Goal: Find specific page/section: Find specific page/section

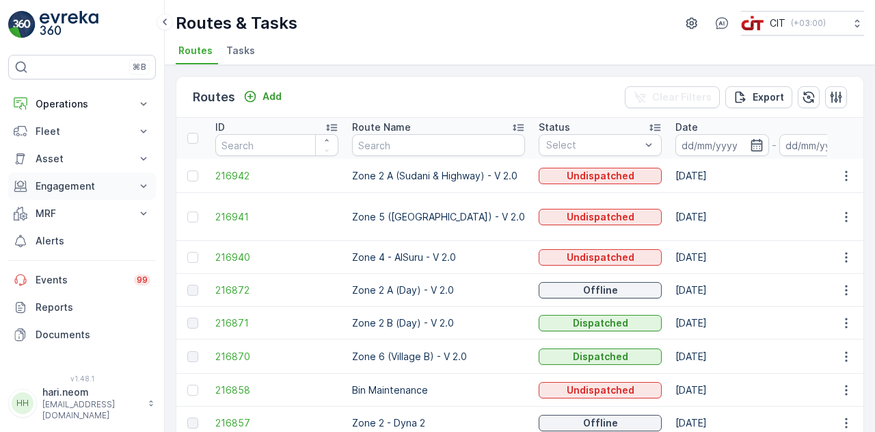
click at [140, 187] on icon at bounding box center [144, 186] width 14 height 14
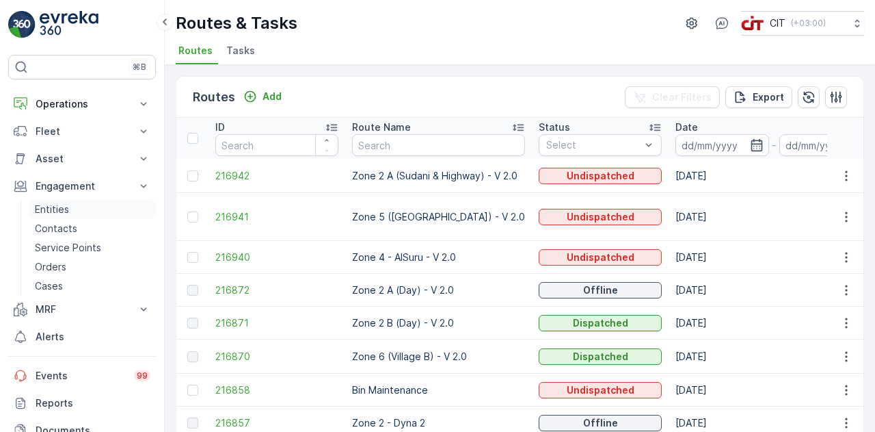
click at [57, 207] on p "Entities" at bounding box center [52, 209] width 34 height 14
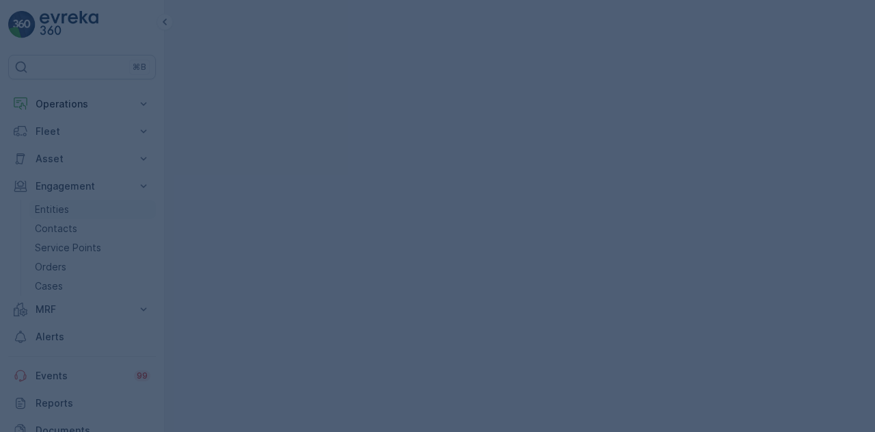
click at [57, 207] on div at bounding box center [437, 216] width 875 height 432
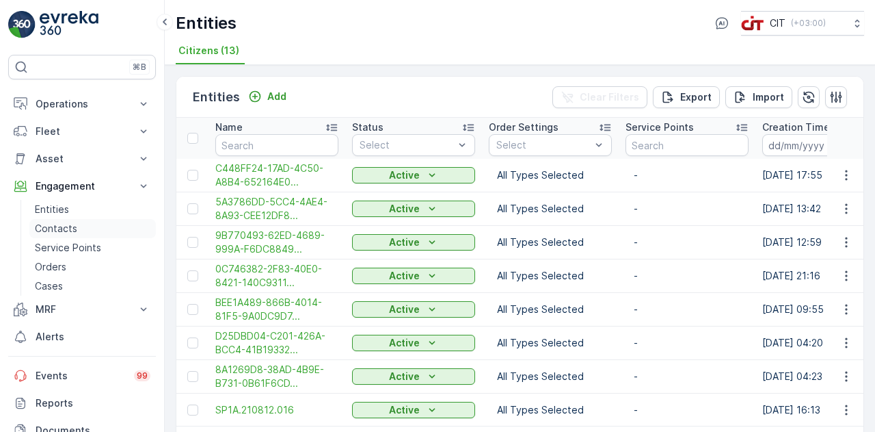
click at [60, 227] on p "Contacts" at bounding box center [56, 229] width 42 height 14
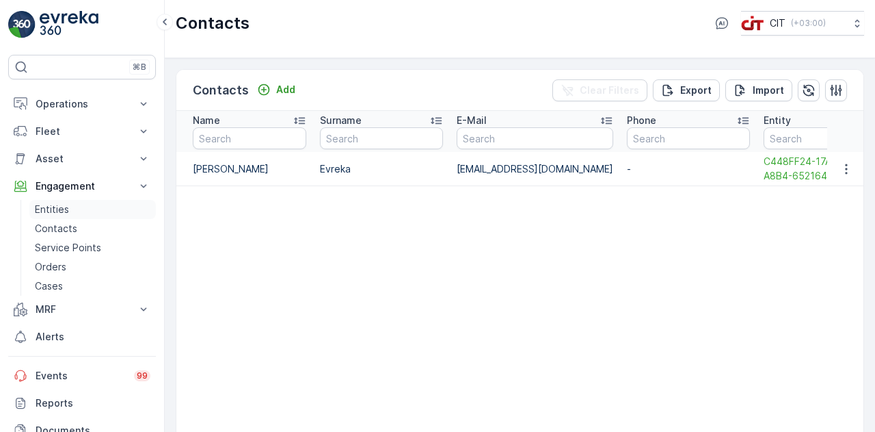
click at [45, 206] on p "Entities" at bounding box center [52, 209] width 34 height 14
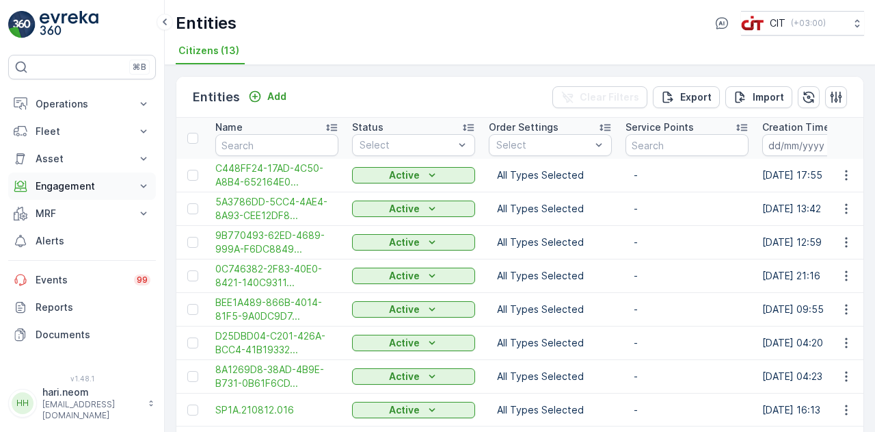
click at [144, 181] on icon at bounding box center [144, 186] width 14 height 14
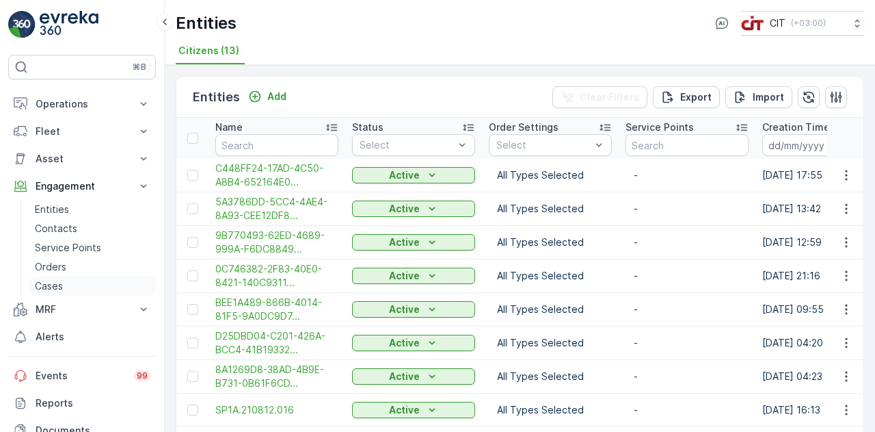
click at [47, 285] on p "Cases" at bounding box center [49, 286] width 28 height 14
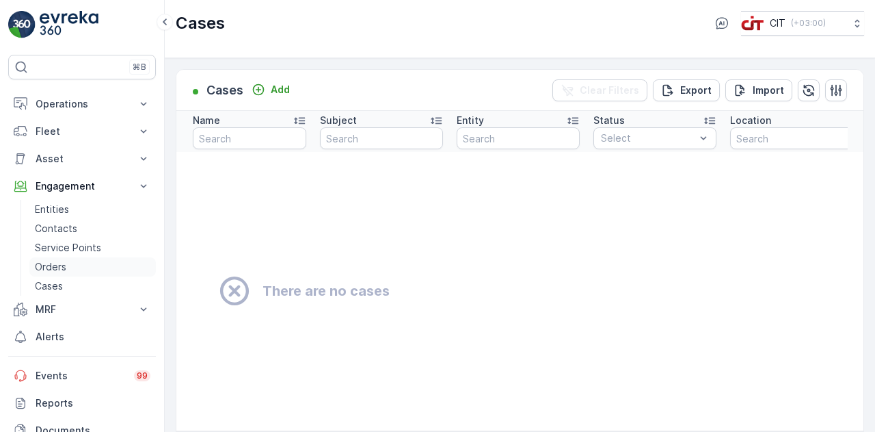
click at [58, 267] on p "Orders" at bounding box center [50, 267] width 31 height 14
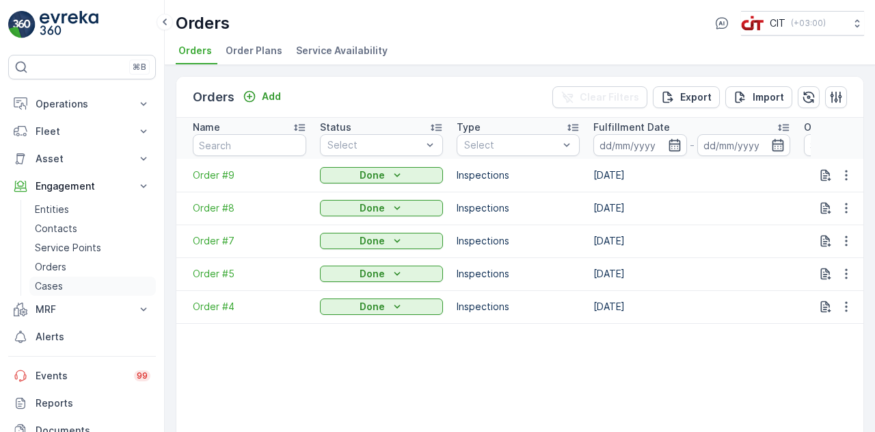
click at [51, 285] on p "Cases" at bounding box center [49, 286] width 28 height 14
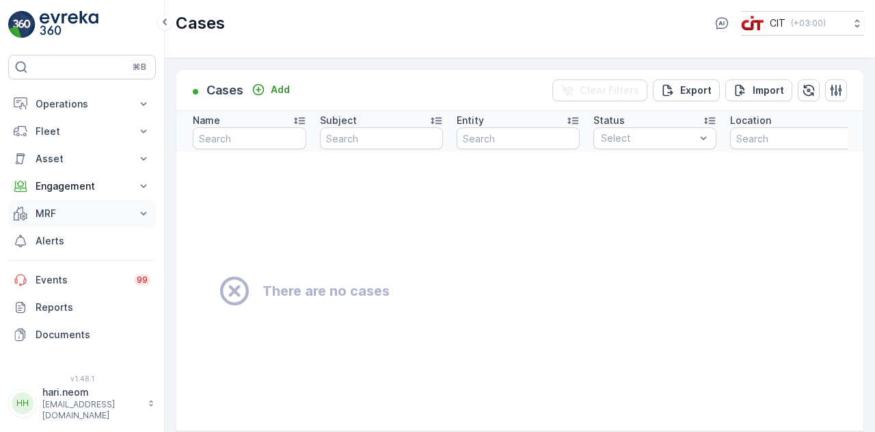
click at [145, 213] on icon at bounding box center [144, 214] width 14 height 14
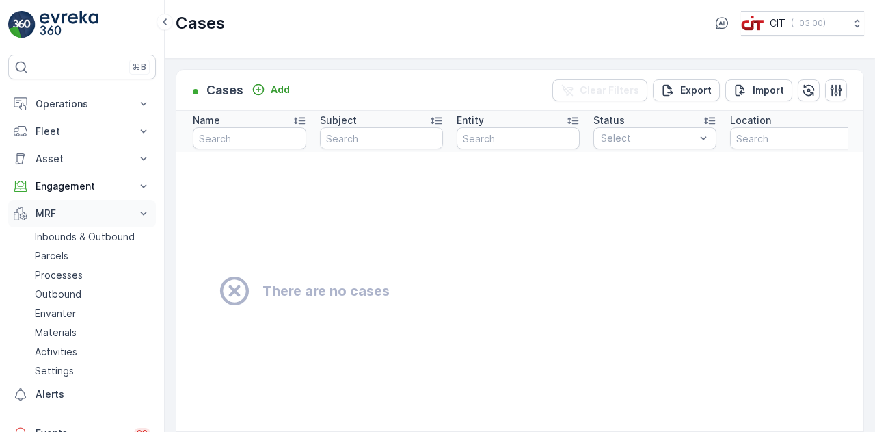
click at [142, 210] on icon at bounding box center [144, 214] width 14 height 14
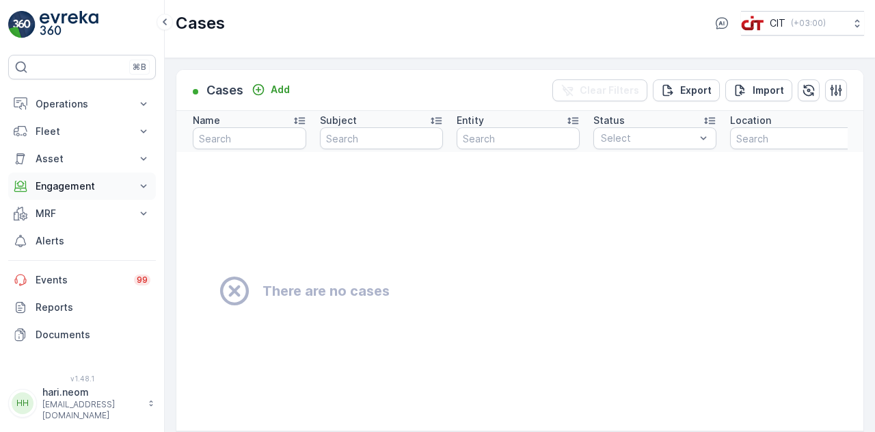
click at [131, 188] on button "Engagement" at bounding box center [82, 185] width 148 height 27
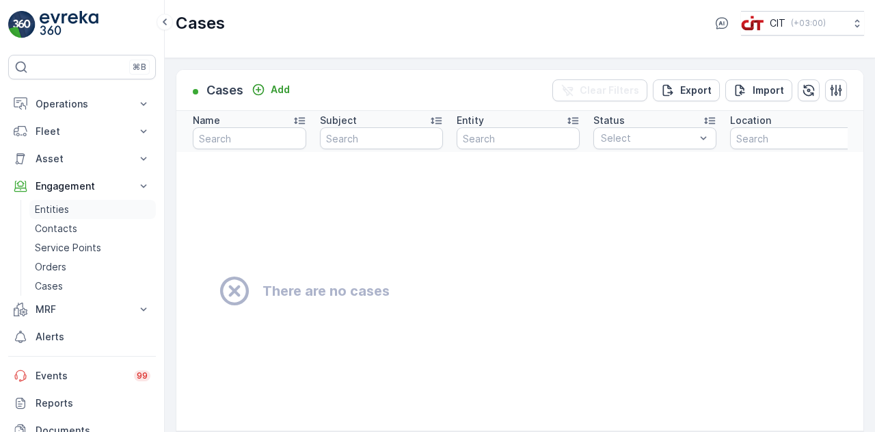
click at [66, 207] on p "Entities" at bounding box center [52, 209] width 34 height 14
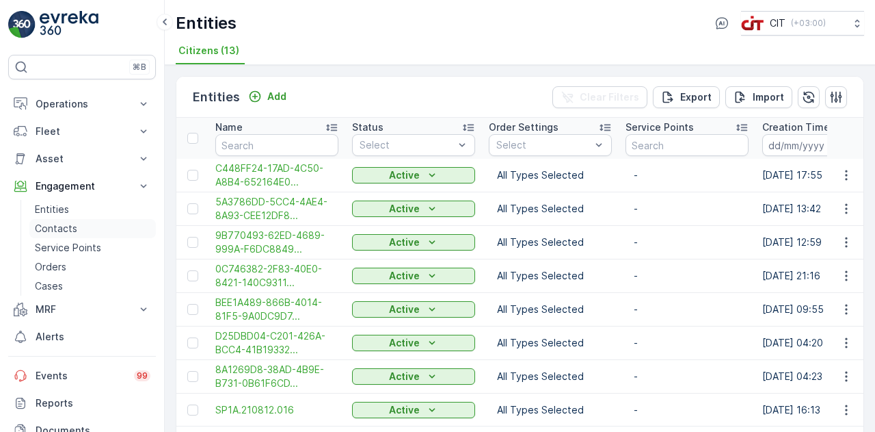
click at [56, 226] on p "Contacts" at bounding box center [56, 229] width 42 height 14
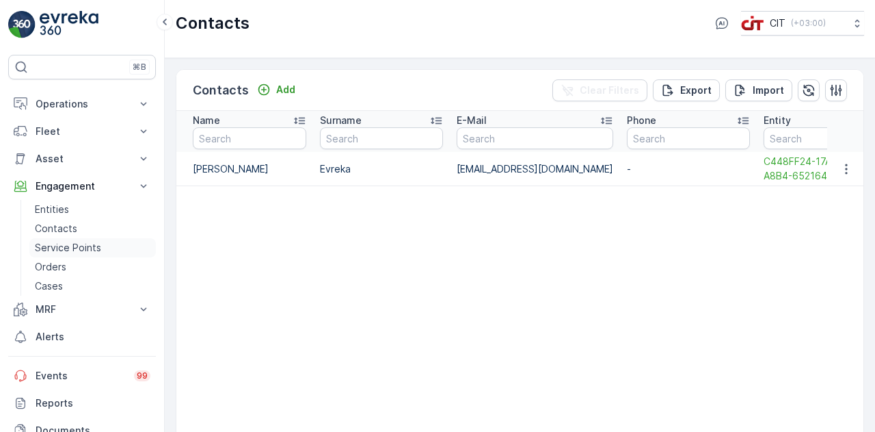
click at [62, 243] on p "Service Points" at bounding box center [68, 248] width 66 height 14
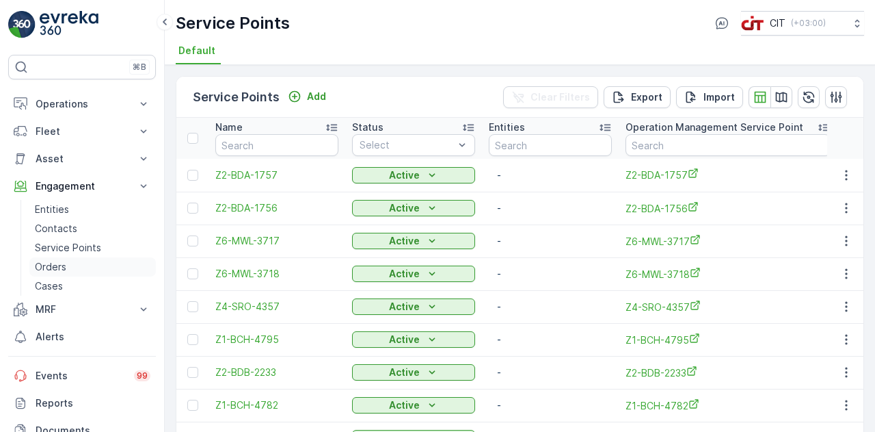
click at [59, 267] on p "Orders" at bounding box center [50, 267] width 31 height 14
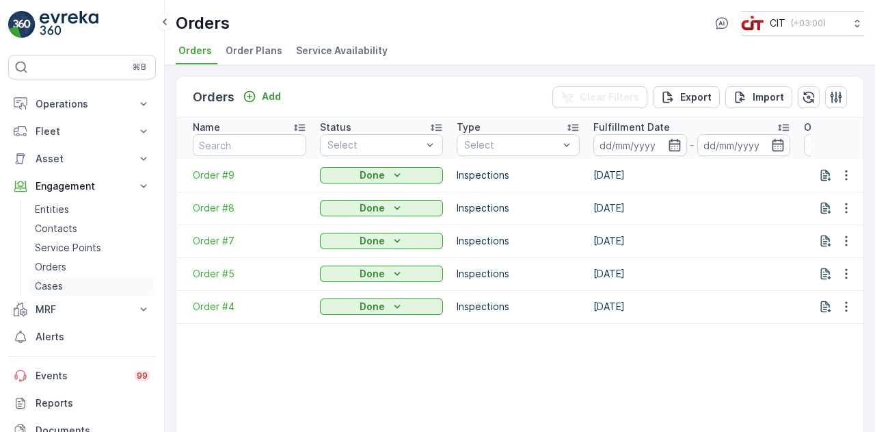
click at [60, 282] on p "Cases" at bounding box center [49, 286] width 28 height 14
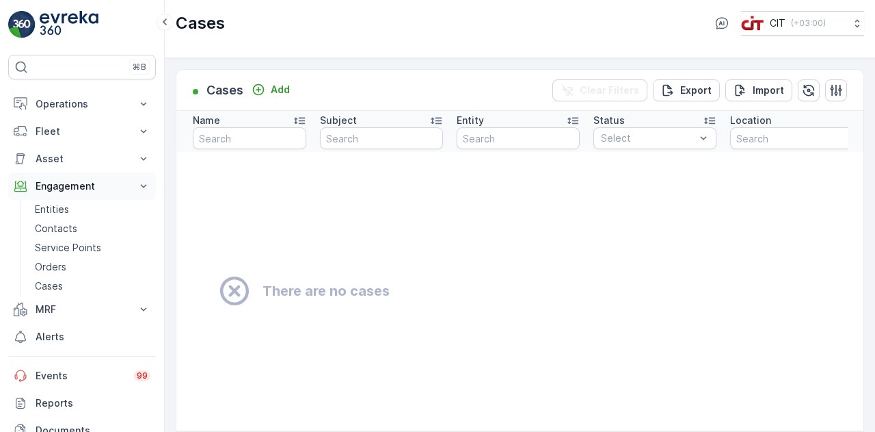
click at [144, 180] on icon at bounding box center [144, 186] width 14 height 14
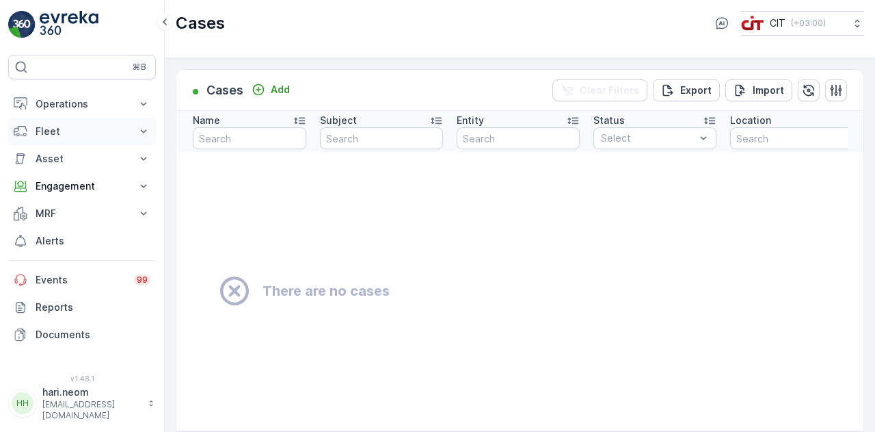
click at [144, 129] on icon at bounding box center [144, 131] width 14 height 14
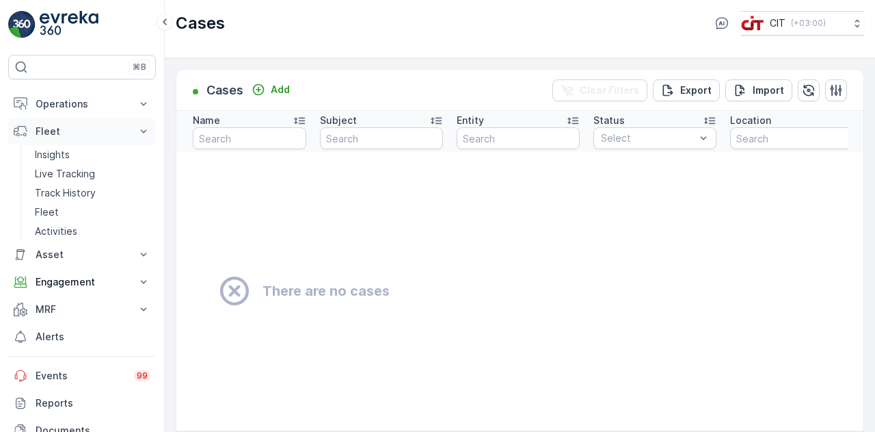
click at [146, 129] on icon at bounding box center [144, 130] width 6 height 3
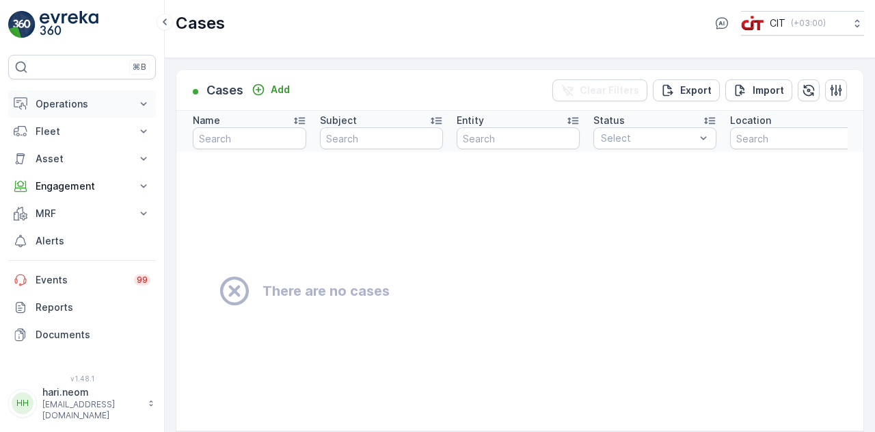
click at [144, 102] on icon at bounding box center [144, 104] width 14 height 14
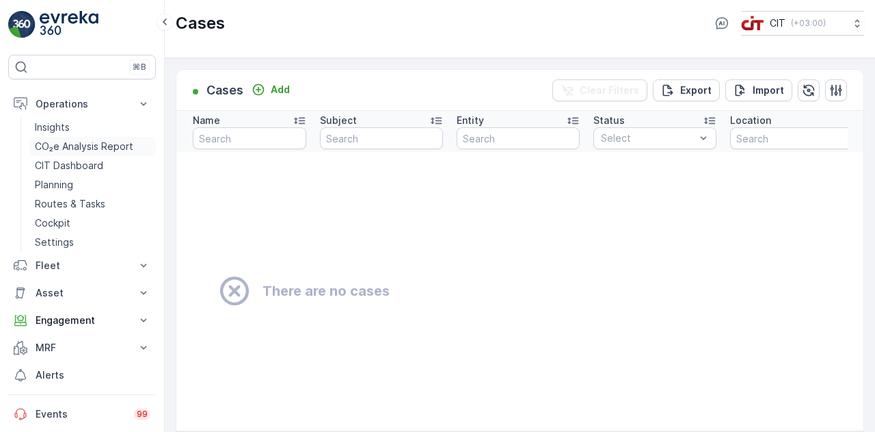
click at [94, 147] on p "CO₂e Analysis Report" at bounding box center [84, 147] width 98 height 14
